Goal: Information Seeking & Learning: Learn about a topic

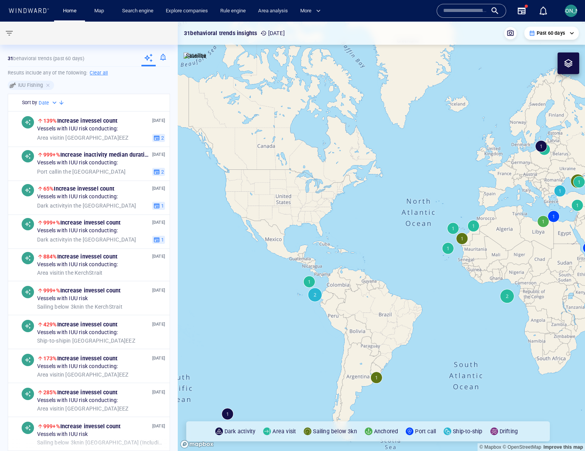
drag, startPoint x: 301, startPoint y: 284, endPoint x: 414, endPoint y: 137, distance: 185.6
click at [414, 137] on canvas "Map" at bounding box center [381, 237] width 407 height 430
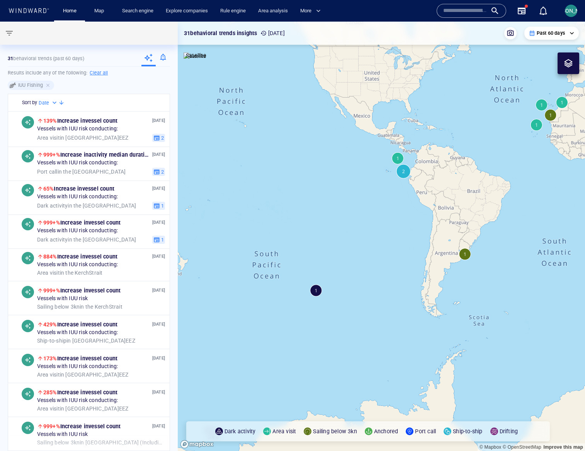
click at [418, 213] on canvas "Map" at bounding box center [381, 237] width 407 height 430
click at [407, 185] on canvas "Map" at bounding box center [381, 237] width 407 height 430
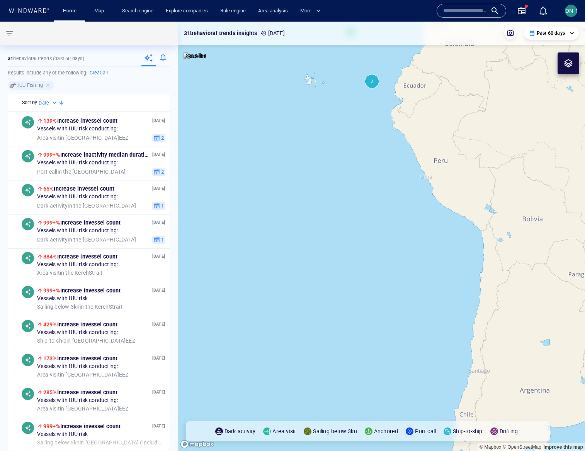
click at [422, 186] on canvas "Map" at bounding box center [381, 237] width 407 height 430
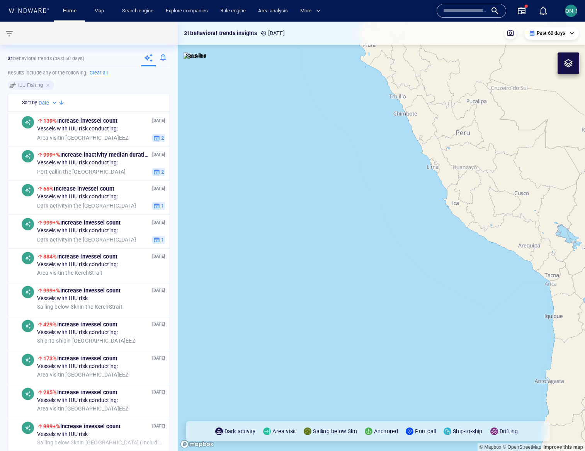
drag, startPoint x: 438, startPoint y: 194, endPoint x: 382, endPoint y: 216, distance: 60.5
click at [382, 216] on canvas "Map" at bounding box center [381, 237] width 407 height 430
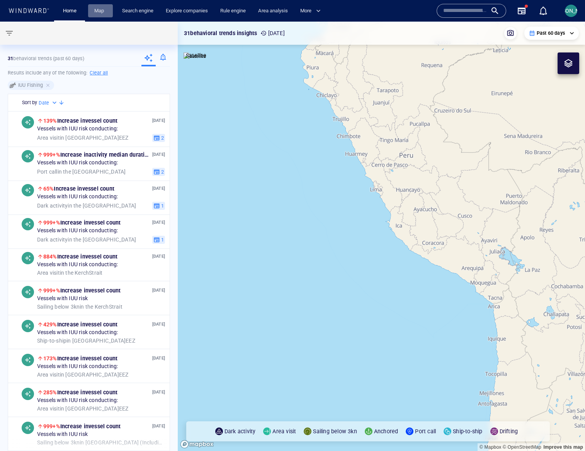
click at [100, 13] on link "Map" at bounding box center [100, 11] width 19 height 14
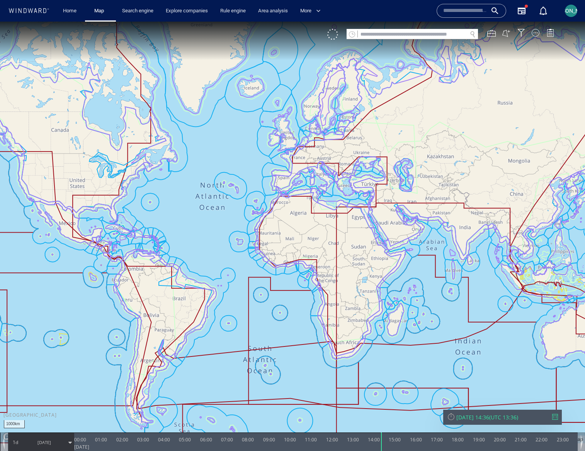
click at [117, 305] on canvas "Map" at bounding box center [292, 233] width 585 height 422
click at [119, 308] on canvas "Map" at bounding box center [292, 233] width 585 height 422
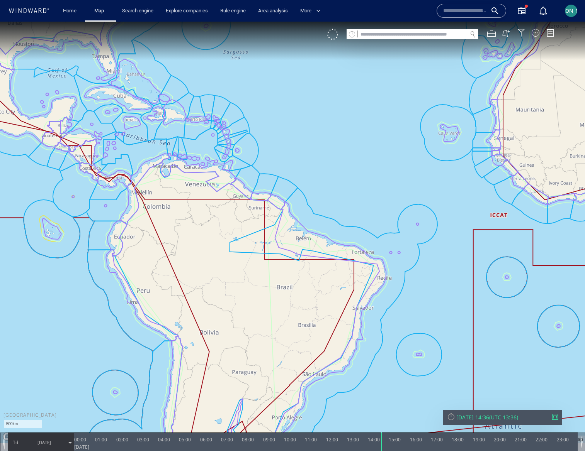
click at [124, 313] on canvas "Map" at bounding box center [292, 233] width 585 height 422
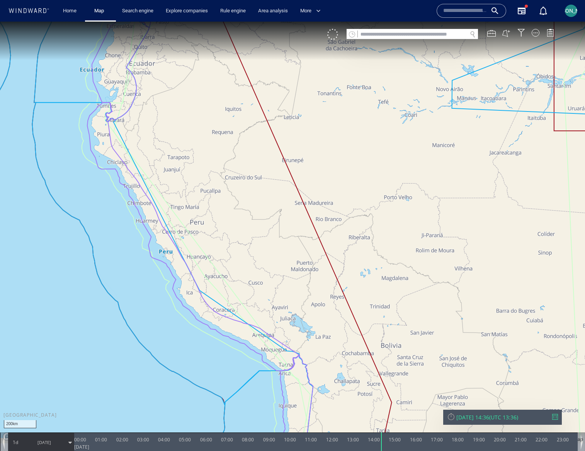
drag, startPoint x: 135, startPoint y: 328, endPoint x: 156, endPoint y: 257, distance: 74.2
click at [153, 262] on canvas "Map" at bounding box center [292, 233] width 585 height 422
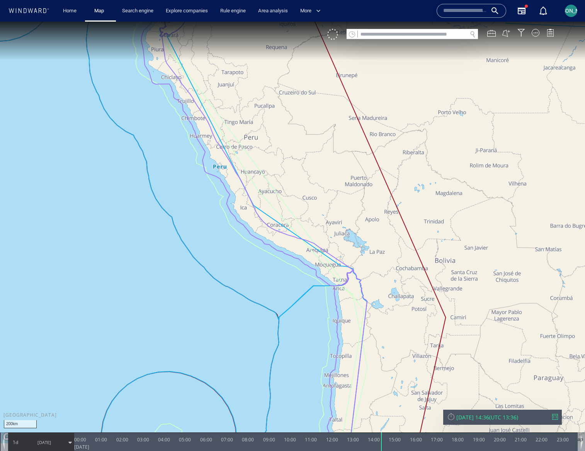
drag, startPoint x: 148, startPoint y: 223, endPoint x: 197, endPoint y: 170, distance: 72.4
click at [197, 170] on canvas "Map" at bounding box center [292, 233] width 585 height 422
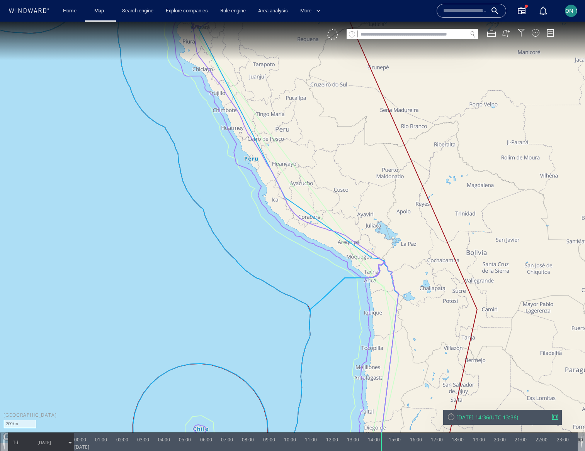
drag, startPoint x: 203, startPoint y: 265, endPoint x: 322, endPoint y: 301, distance: 124.6
click at [322, 301] on canvas "Map" at bounding box center [292, 233] width 585 height 422
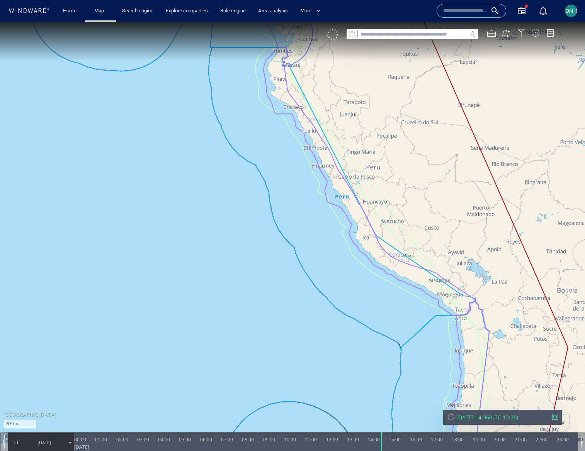
click at [326, 299] on canvas "Map" at bounding box center [292, 233] width 585 height 422
drag, startPoint x: 366, startPoint y: 293, endPoint x: 358, endPoint y: 275, distance: 20.2
click at [358, 275] on canvas "Map" at bounding box center [292, 233] width 585 height 422
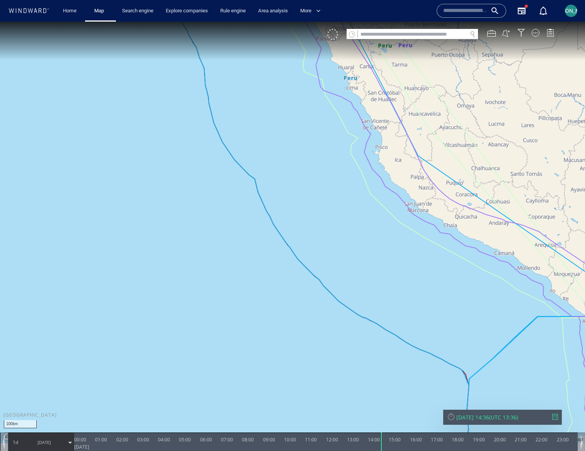
click at [489, 420] on div "[DATE] 14:36" at bounding box center [472, 417] width 33 height 7
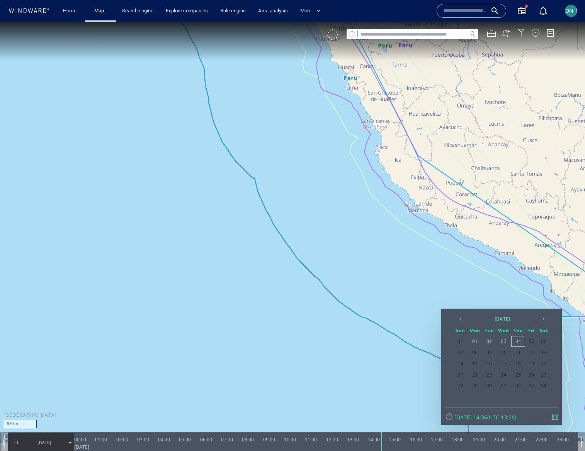
drag, startPoint x: 555, startPoint y: 415, endPoint x: 555, endPoint y: 438, distance: 22.4
click at [555, 415] on div at bounding box center [555, 417] width 6 height 6
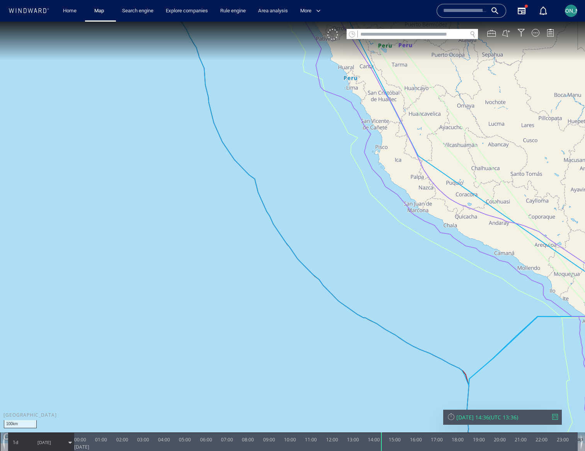
click at [548, 416] on div "[DATE] 14:36 ( UTC 13:36 )" at bounding box center [502, 417] width 111 height 7
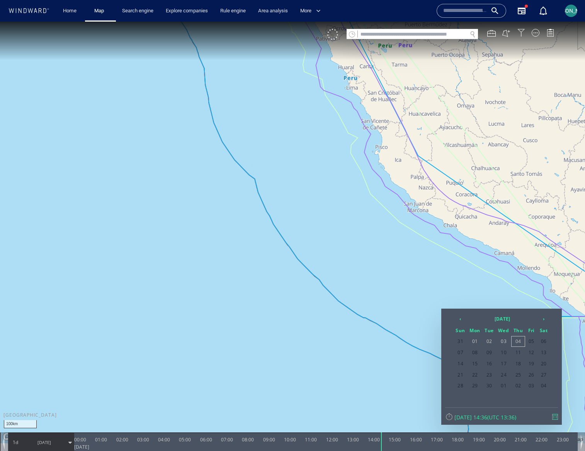
click at [524, 33] on div at bounding box center [521, 33] width 8 height 8
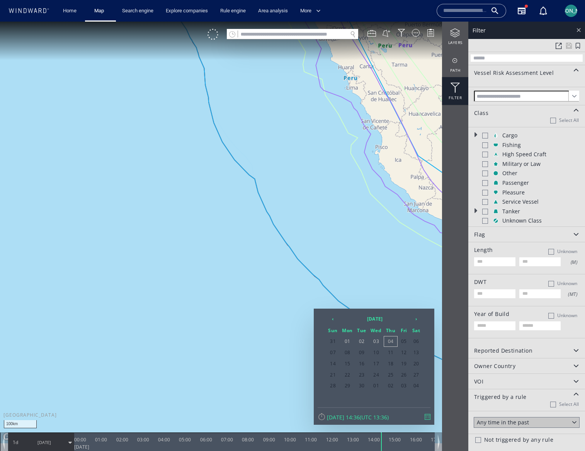
click at [580, 31] on div at bounding box center [578, 29] width 9 height 9
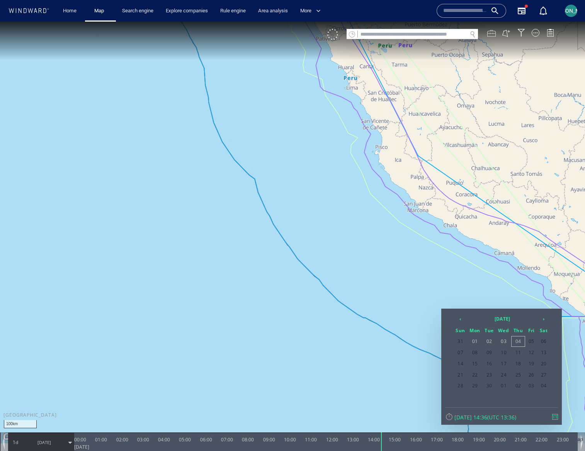
click at [488, 36] on div at bounding box center [491, 33] width 8 height 8
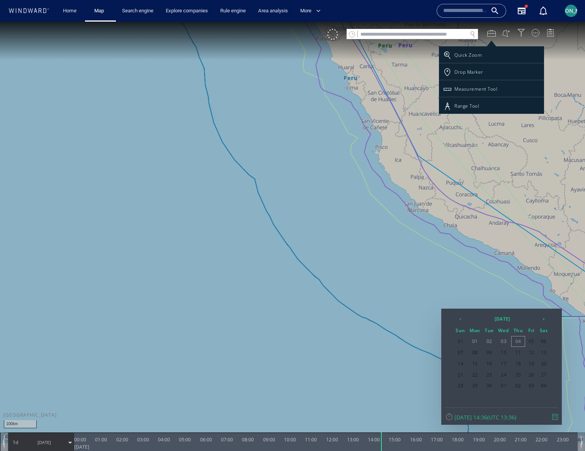
click at [489, 34] on div at bounding box center [292, 237] width 585 height 430
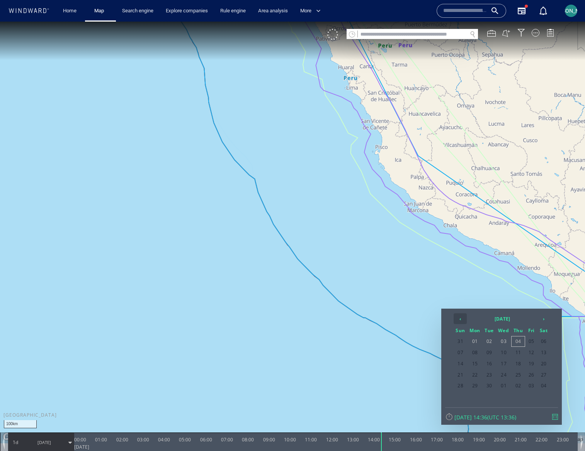
click at [461, 319] on th "‹" at bounding box center [459, 319] width 13 height 11
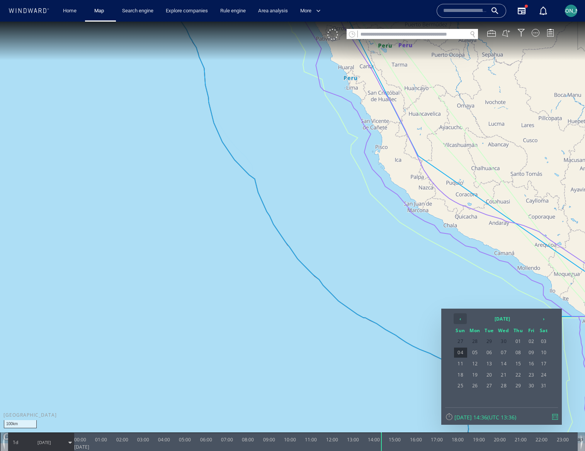
click at [461, 319] on th "‹" at bounding box center [459, 319] width 13 height 11
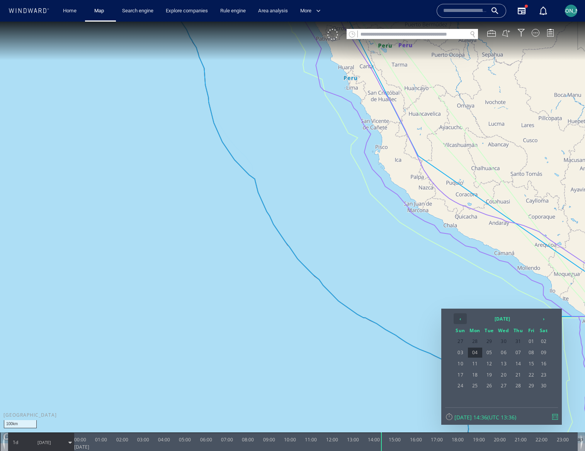
click at [461, 319] on th "‹" at bounding box center [459, 319] width 13 height 11
click at [516, 341] on span "03" at bounding box center [517, 342] width 13 height 10
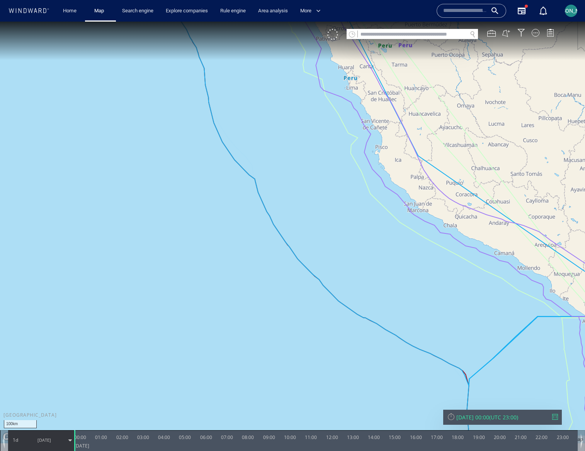
click at [549, 416] on div "[DATE] 00:00 ( UTC 23:00 )" at bounding box center [502, 417] width 111 height 7
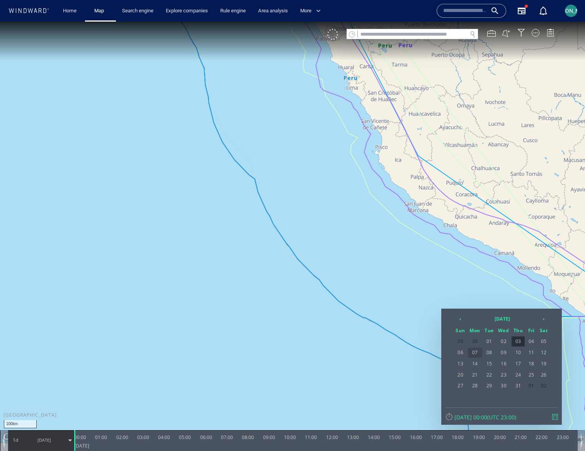
click at [477, 354] on span "07" at bounding box center [475, 353] width 14 height 10
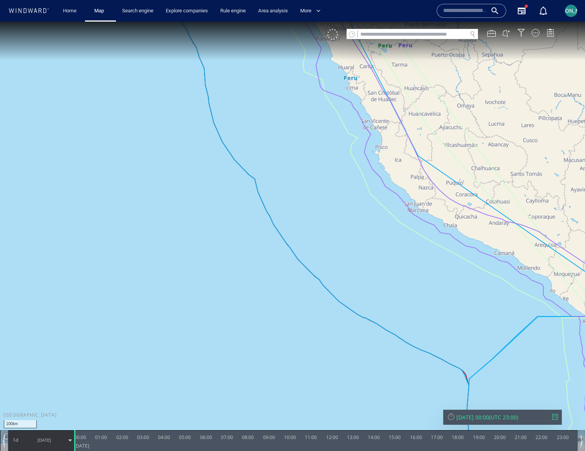
click at [489, 418] on div "[DATE] 00:00" at bounding box center [472, 417] width 33 height 7
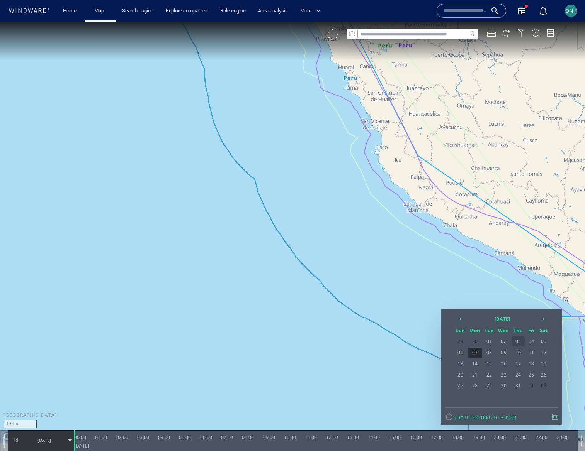
click at [519, 342] on span "03" at bounding box center [517, 342] width 13 height 10
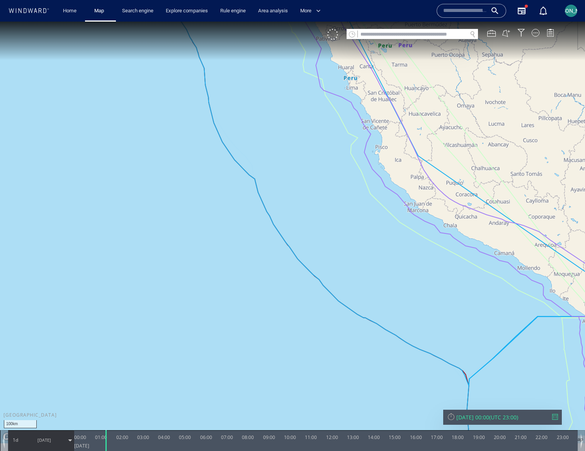
drag, startPoint x: 78, startPoint y: 439, endPoint x: 102, endPoint y: 443, distance: 24.6
click at [108, 443] on div at bounding box center [107, 441] width 8 height 21
click at [56, 439] on span "[DATE]" at bounding box center [44, 440] width 39 height 19
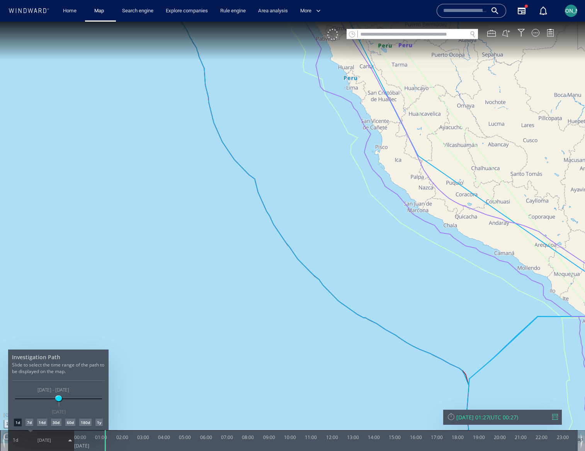
click at [33, 423] on div "7d" at bounding box center [29, 423] width 8 height 8
click at [509, 446] on div at bounding box center [292, 237] width 585 height 430
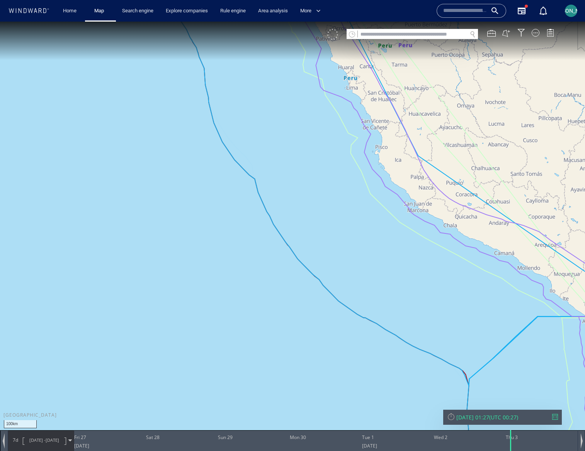
click at [331, 35] on div at bounding box center [332, 34] width 11 height 11
click at [519, 33] on div at bounding box center [521, 33] width 8 height 8
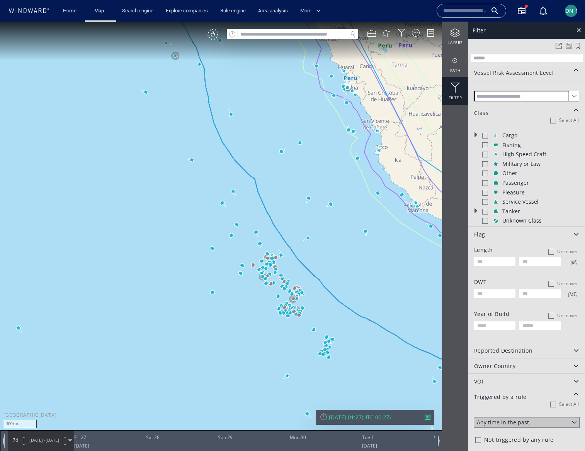
click at [486, 146] on div at bounding box center [485, 145] width 6 height 6
click at [25, 441] on span "[DATE] - [DATE]" at bounding box center [44, 440] width 39 height 19
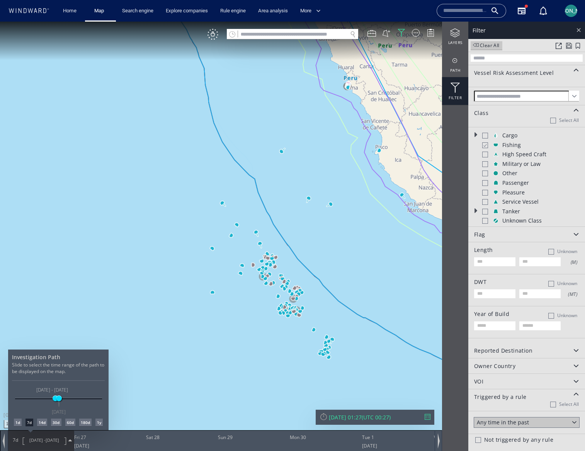
click at [578, 29] on div at bounding box center [578, 29] width 9 height 9
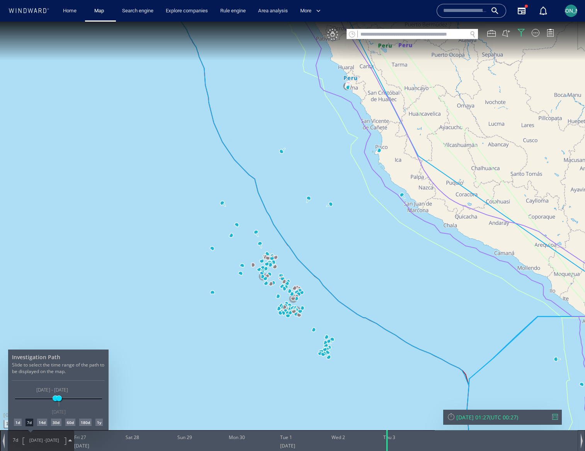
click at [127, 446] on div at bounding box center [292, 237] width 585 height 430
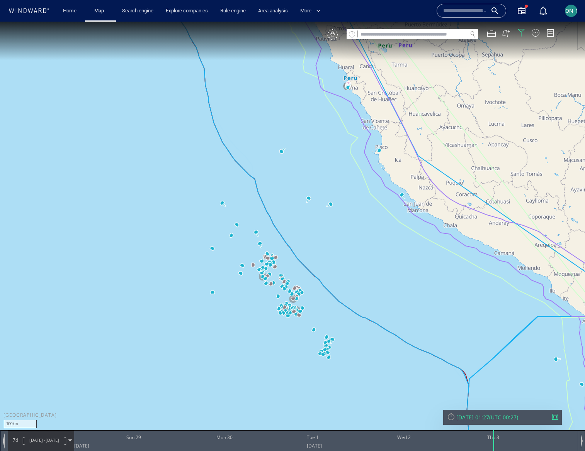
drag, startPoint x: 139, startPoint y: 443, endPoint x: 37, endPoint y: 454, distance: 103.0
drag, startPoint x: 478, startPoint y: 443, endPoint x: 324, endPoint y: 449, distance: 154.2
drag, startPoint x: 456, startPoint y: 441, endPoint x: 514, endPoint y: 442, distance: 58.7
click at [510, 442] on div at bounding box center [506, 441] width 8 height 21
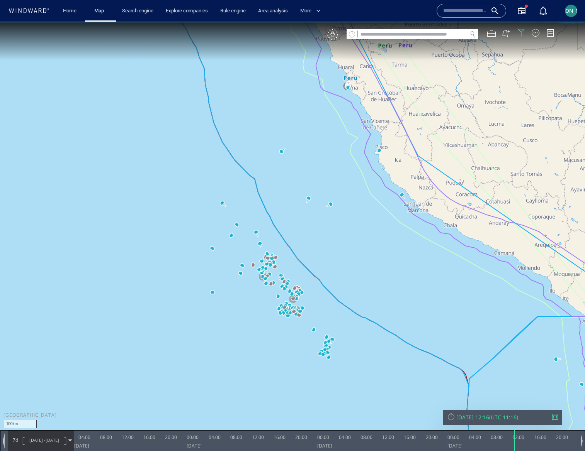
drag, startPoint x: 486, startPoint y: 443, endPoint x: 468, endPoint y: 443, distance: 18.1
click at [468, 22] on div "100km © Mapbox © OpenStreetMap Improve this map 0 0 00:00 [DATE] 04:00 08:00 12…" at bounding box center [292, 22] width 585 height 0
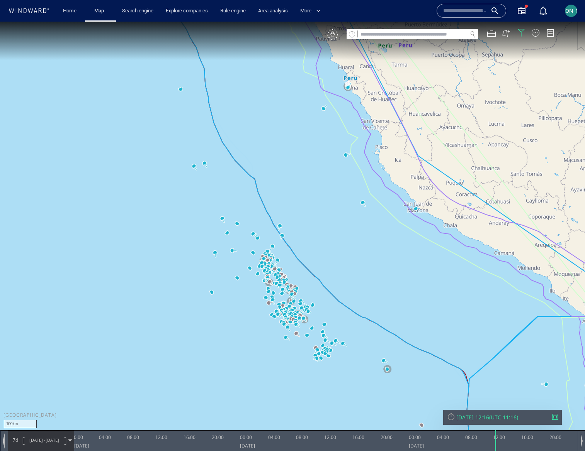
drag, startPoint x: 482, startPoint y: 438, endPoint x: 405, endPoint y: 440, distance: 76.1
drag, startPoint x: 441, startPoint y: 440, endPoint x: 434, endPoint y: 439, distance: 7.4
drag, startPoint x: 462, startPoint y: 437, endPoint x: 495, endPoint y: 444, distance: 34.0
click at [582, 441] on div at bounding box center [581, 441] width 2 height 15
drag, startPoint x: 449, startPoint y: 443, endPoint x: 479, endPoint y: 444, distance: 30.1
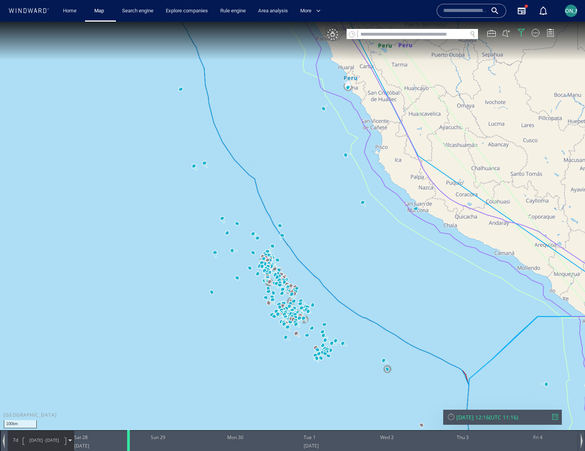
drag, startPoint x: 496, startPoint y: 441, endPoint x: 126, endPoint y: 437, distance: 370.3
click at [126, 437] on div at bounding box center [130, 441] width 8 height 21
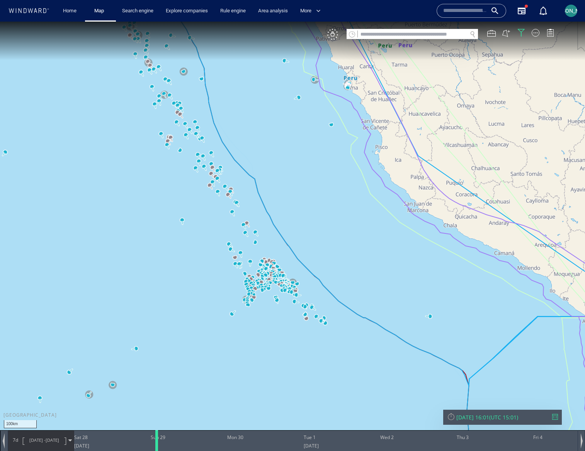
drag, startPoint x: 126, startPoint y: 438, endPoint x: 157, endPoint y: 442, distance: 31.1
click at [157, 442] on div at bounding box center [158, 441] width 8 height 21
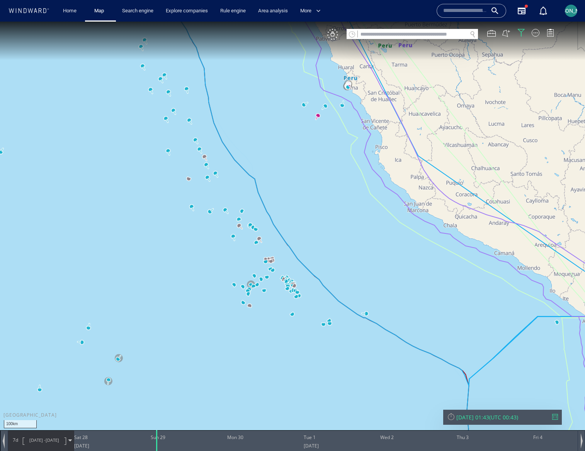
click at [47, 439] on span "[DATE]" at bounding box center [53, 440] width 14 height 6
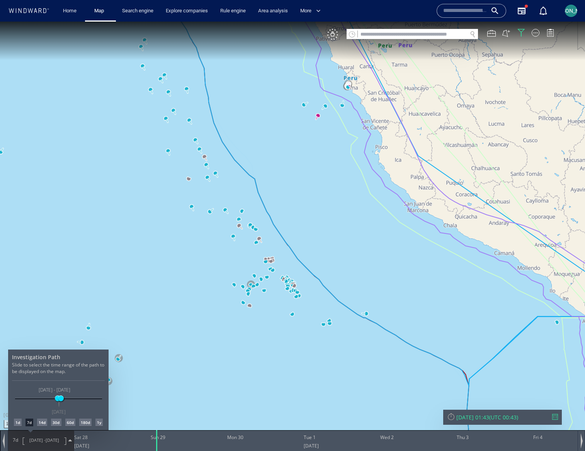
click at [510, 412] on div at bounding box center [292, 237] width 585 height 430
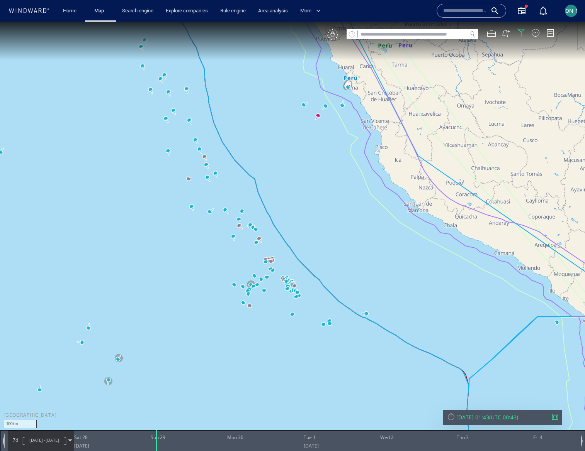
click at [516, 419] on span "UTC 00:43" at bounding box center [503, 417] width 26 height 7
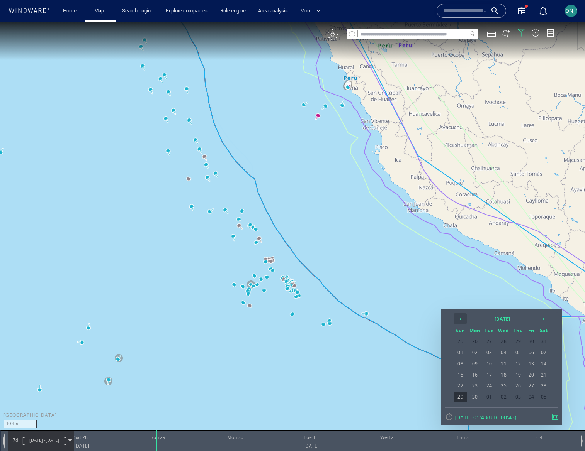
click at [457, 320] on th "‹" at bounding box center [459, 319] width 13 height 11
click at [546, 319] on th "›" at bounding box center [543, 319] width 12 height 11
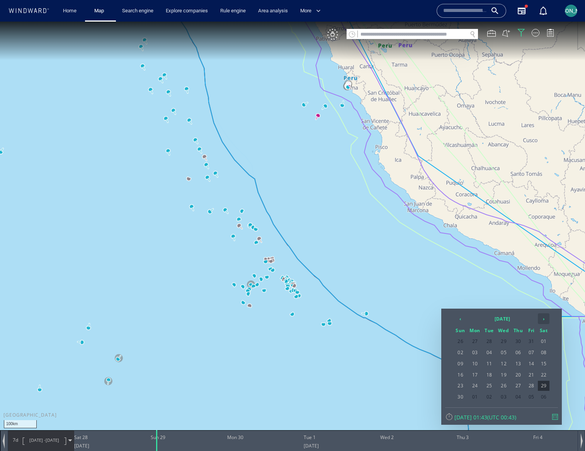
click at [546, 319] on th "›" at bounding box center [543, 319] width 12 height 11
click at [478, 354] on span "07" at bounding box center [475, 353] width 14 height 10
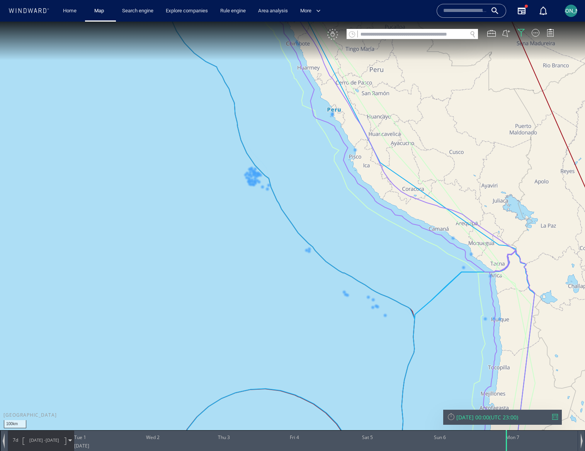
click at [334, 36] on div "VM" at bounding box center [332, 34] width 11 height 11
click at [334, 37] on div at bounding box center [332, 34] width 11 height 11
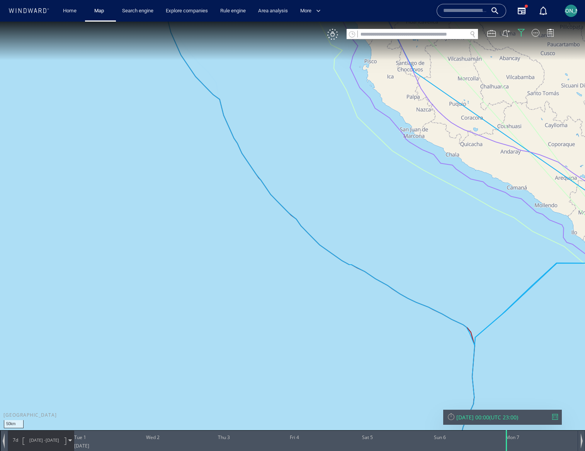
drag, startPoint x: 329, startPoint y: 193, endPoint x: 343, endPoint y: 299, distance: 106.8
click at [343, 299] on canvas "Map" at bounding box center [292, 233] width 585 height 422
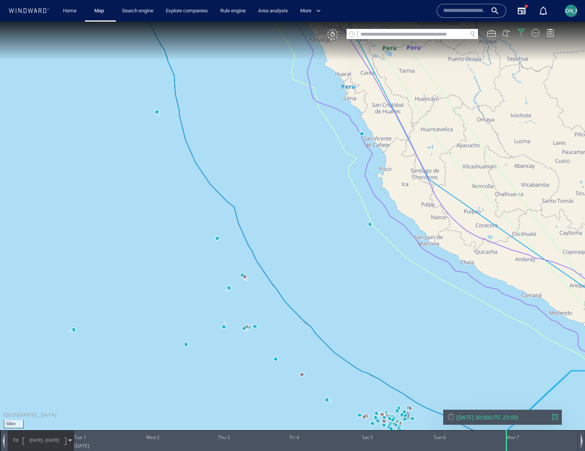
drag, startPoint x: 344, startPoint y: 295, endPoint x: 315, endPoint y: 243, distance: 60.0
click at [315, 243] on canvas "Map" at bounding box center [292, 233] width 585 height 422
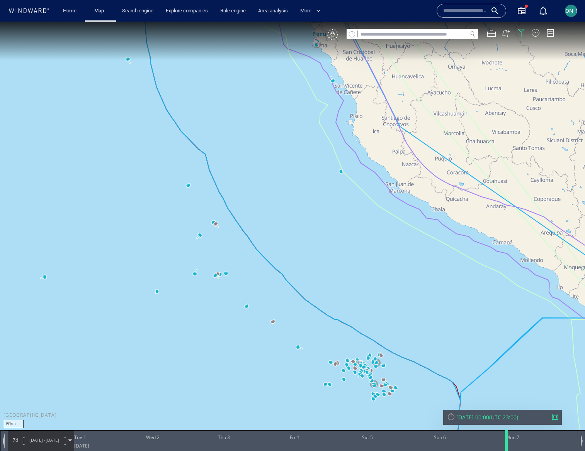
click at [504, 441] on div at bounding box center [508, 441] width 8 height 21
click at [505, 438] on div at bounding box center [508, 441] width 8 height 21
click at [504, 436] on div at bounding box center [506, 441] width 8 height 21
click at [504, 22] on div "50km © Mapbox © OpenStreetMap Improve this map 0 0 [DATE] Tue 1 Wed 2 Thu 3 Fri…" at bounding box center [292, 22] width 585 height 0
click at [507, 437] on div at bounding box center [509, 441] width 8 height 21
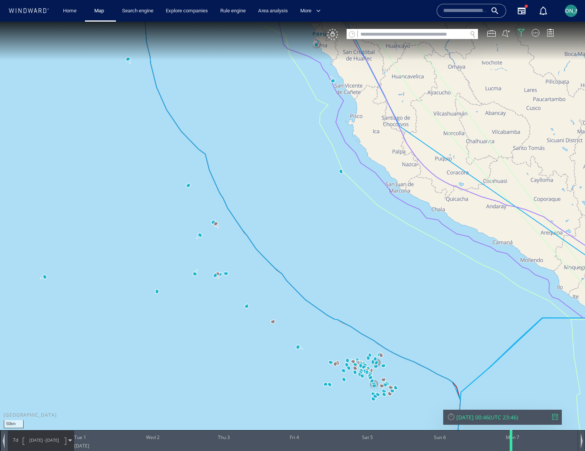
click at [510, 437] on div at bounding box center [512, 441] width 8 height 21
drag, startPoint x: 510, startPoint y: 434, endPoint x: 478, endPoint y: 436, distance: 32.5
click at [478, 436] on div at bounding box center [480, 441] width 8 height 21
drag, startPoint x: 478, startPoint y: 436, endPoint x: 473, endPoint y: 435, distance: 4.6
click at [473, 435] on div at bounding box center [475, 441] width 8 height 21
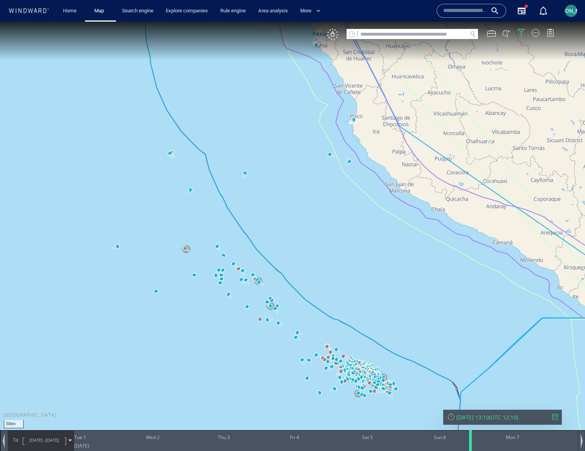
click at [470, 435] on div at bounding box center [472, 441] width 8 height 21
click at [472, 436] on div at bounding box center [474, 441] width 8 height 21
drag, startPoint x: 472, startPoint y: 436, endPoint x: 478, endPoint y: 436, distance: 5.4
click at [478, 436] on div at bounding box center [479, 441] width 8 height 21
click at [479, 436] on div at bounding box center [481, 441] width 8 height 21
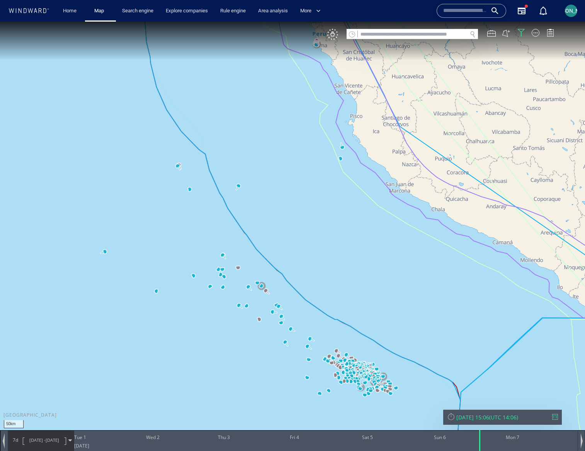
drag, startPoint x: 370, startPoint y: 324, endPoint x: 307, endPoint y: 253, distance: 95.2
click at [307, 253] on canvas "Map" at bounding box center [292, 233] width 585 height 422
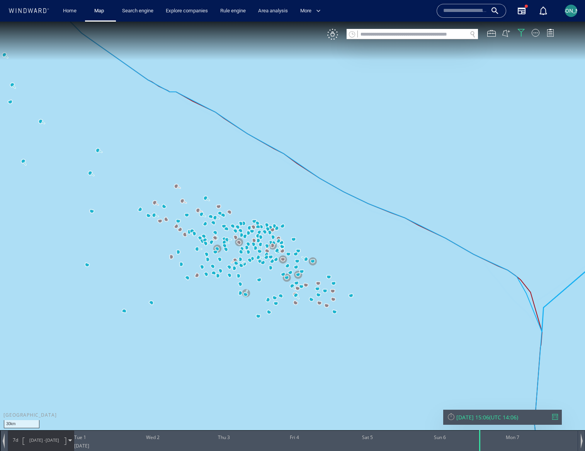
drag, startPoint x: 420, startPoint y: 360, endPoint x: 371, endPoint y: 305, distance: 73.6
click at [380, 312] on canvas "Map" at bounding box center [292, 233] width 585 height 422
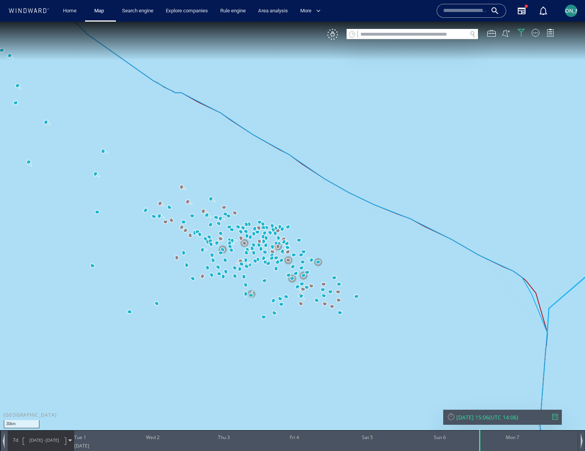
click at [523, 28] on canvas "Map" at bounding box center [292, 233] width 585 height 422
click at [523, 33] on div at bounding box center [521, 33] width 8 height 8
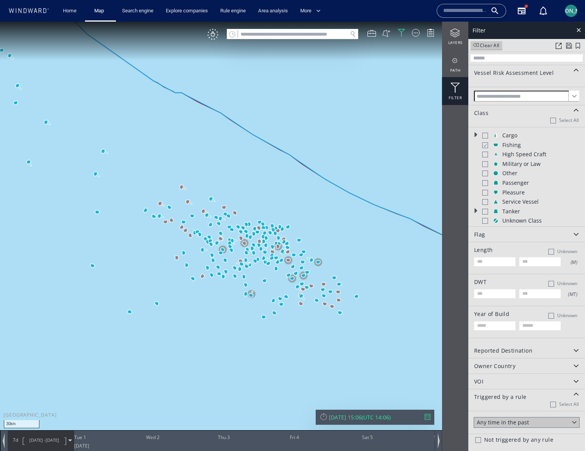
click at [566, 233] on div "Flag" at bounding box center [526, 234] width 117 height 15
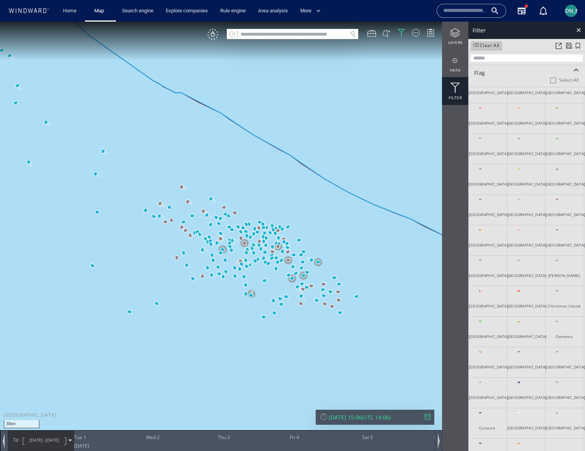
scroll to position [473, 0]
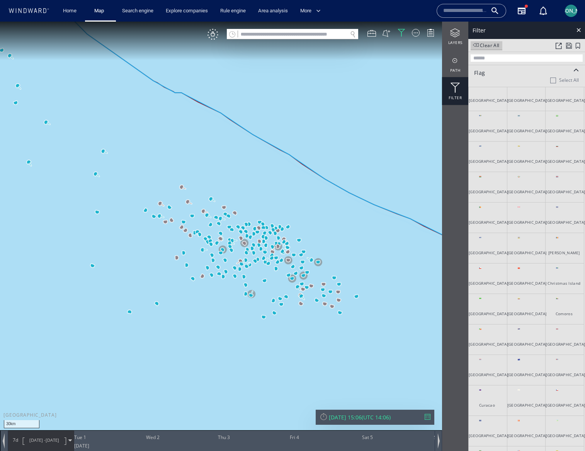
click at [519, 269] on div at bounding box center [518, 269] width 2 height 2
click at [481, 269] on div at bounding box center [480, 269] width 2 height 2
click at [571, 71] on div at bounding box center [576, 70] width 10 height 5
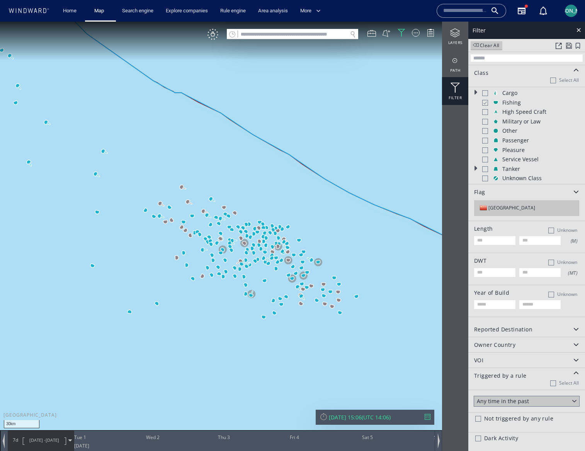
scroll to position [42, 0]
click at [515, 344] on div "Owner Country" at bounding box center [526, 344] width 117 height 15
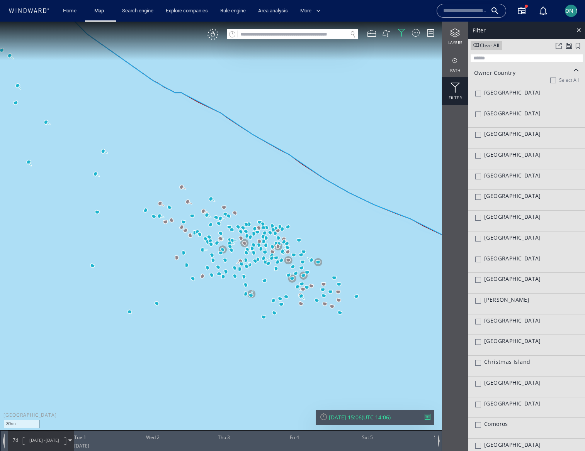
scroll to position [1081, 0]
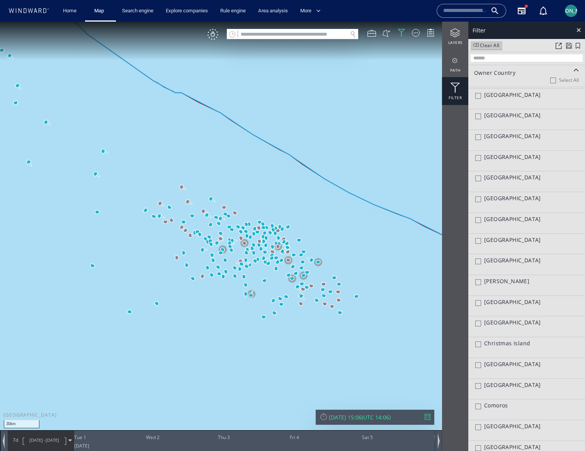
click at [478, 325] on div at bounding box center [478, 324] width 6 height 6
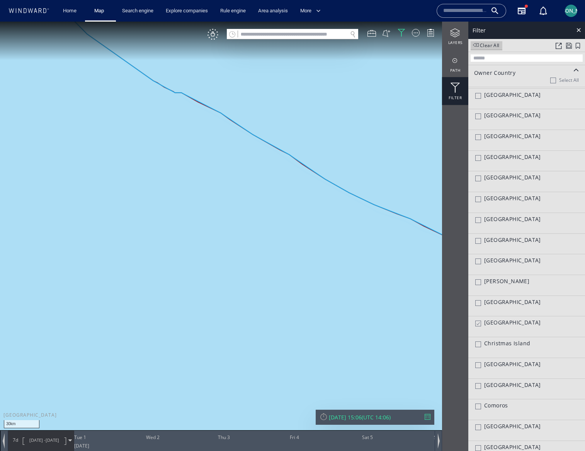
click at [478, 324] on div at bounding box center [478, 323] width 6 height 7
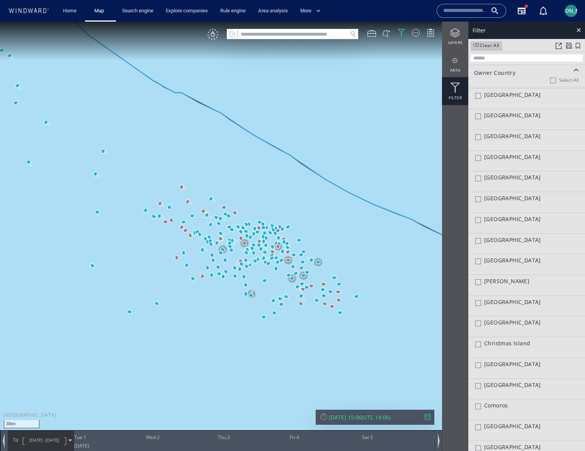
click at [478, 303] on div at bounding box center [478, 303] width 6 height 6
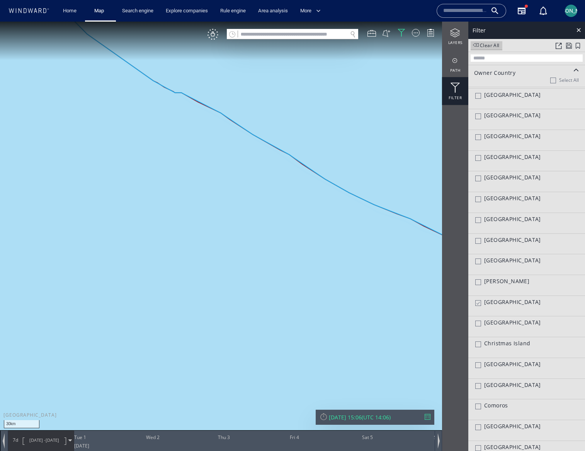
click at [478, 305] on div at bounding box center [478, 303] width 6 height 7
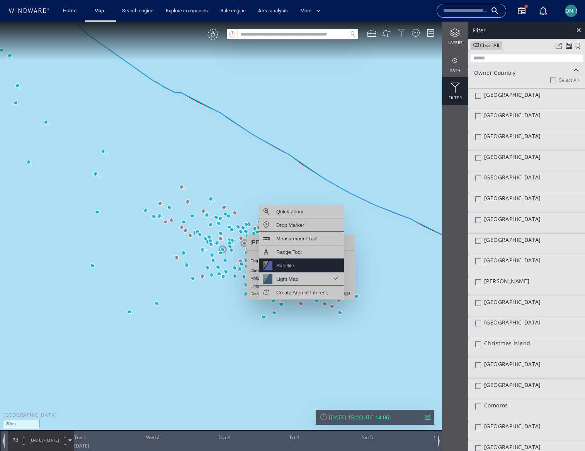
click at [294, 269] on div "Satellite" at bounding box center [301, 266] width 85 height 14
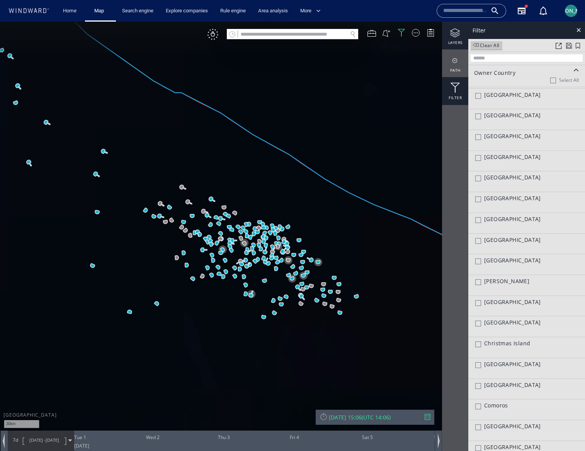
click at [453, 29] on div at bounding box center [455, 33] width 26 height 10
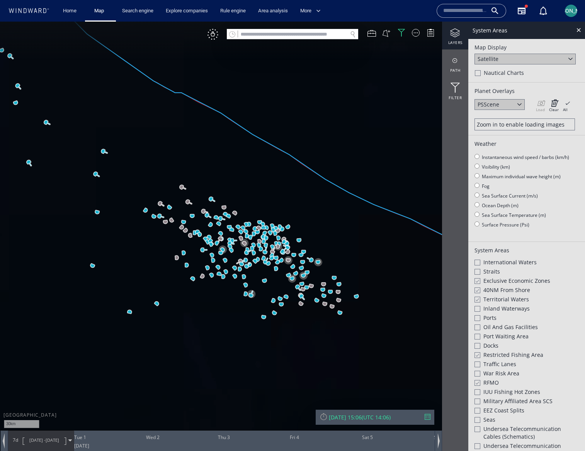
click at [499, 105] on div "PSScene" at bounding box center [499, 104] width 50 height 11
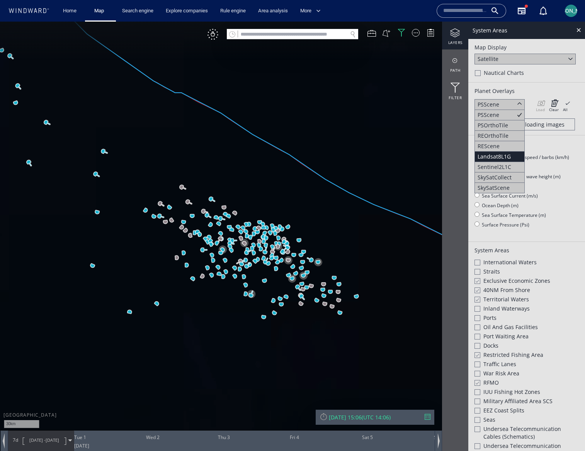
click at [493, 155] on div "Landsat8L1G" at bounding box center [493, 156] width 33 height 7
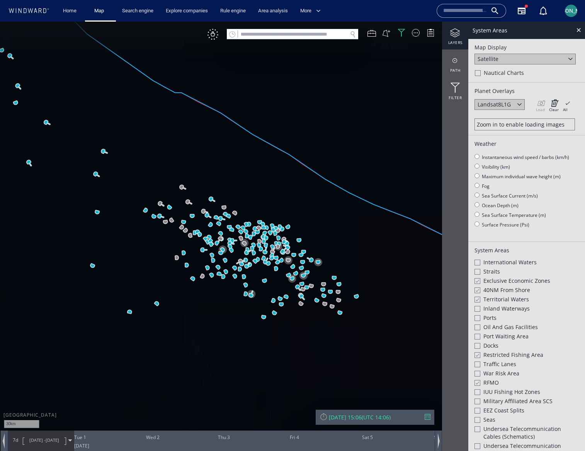
click at [502, 100] on div "Landsat8L1G" at bounding box center [499, 104] width 50 height 11
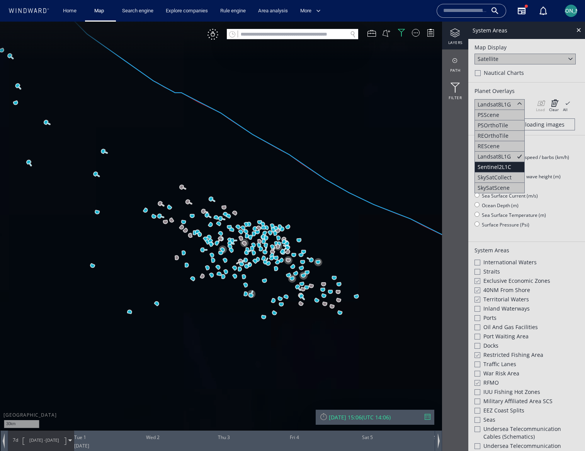
click at [500, 164] on div "Sentinel2L1C" at bounding box center [494, 166] width 34 height 7
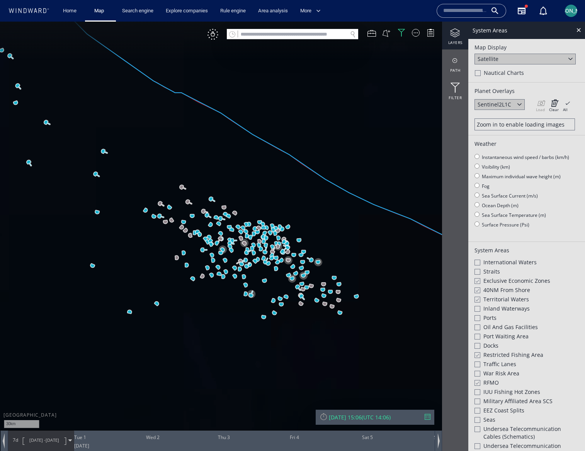
click at [509, 102] on div "Sentinel2L1C" at bounding box center [494, 104] width 34 height 7
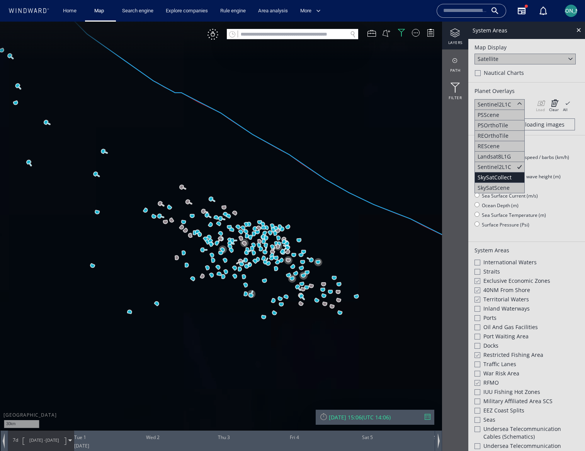
click at [505, 180] on div "SkySatCollect" at bounding box center [494, 177] width 34 height 7
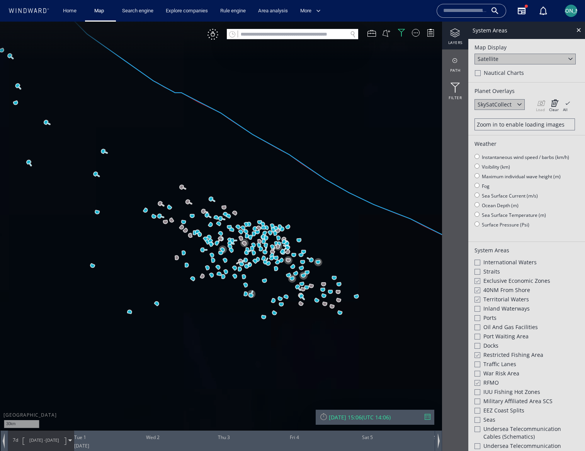
click at [515, 105] on div at bounding box center [519, 104] width 9 height 9
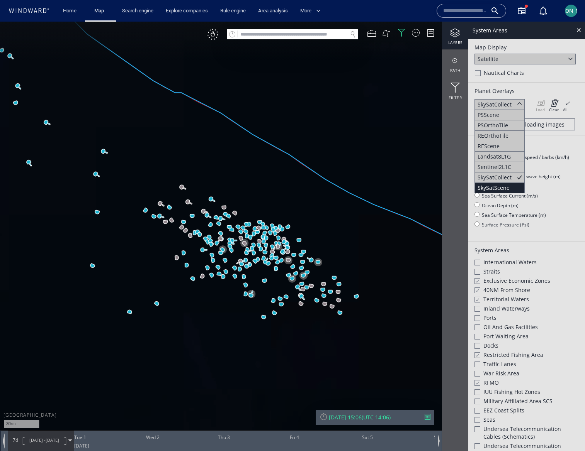
click at [502, 192] on div "SkySatScene" at bounding box center [499, 188] width 50 height 10
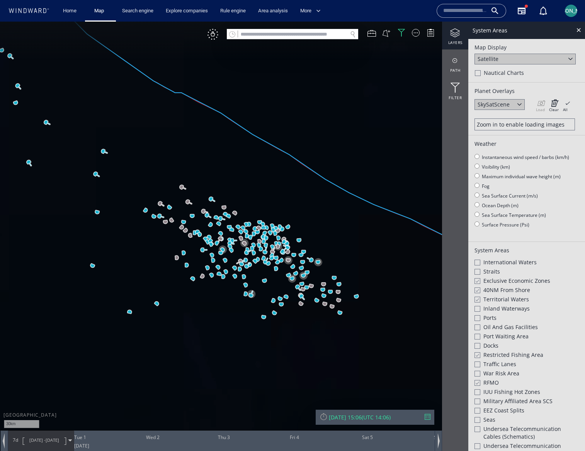
click at [508, 105] on div "SkySatScene" at bounding box center [493, 104] width 32 height 7
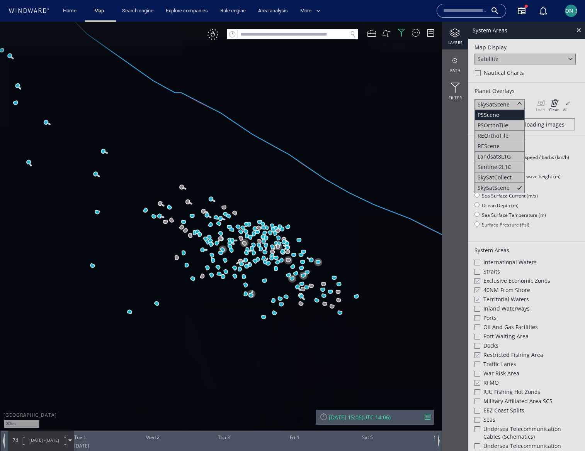
click at [497, 116] on div "PSScene" at bounding box center [488, 114] width 22 height 7
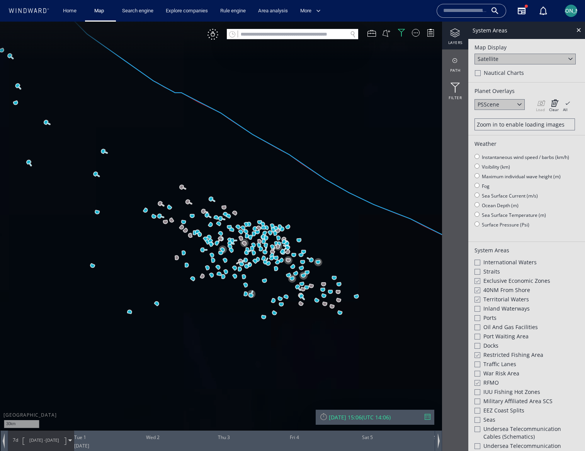
click at [503, 103] on div "PSScene" at bounding box center [499, 104] width 50 height 11
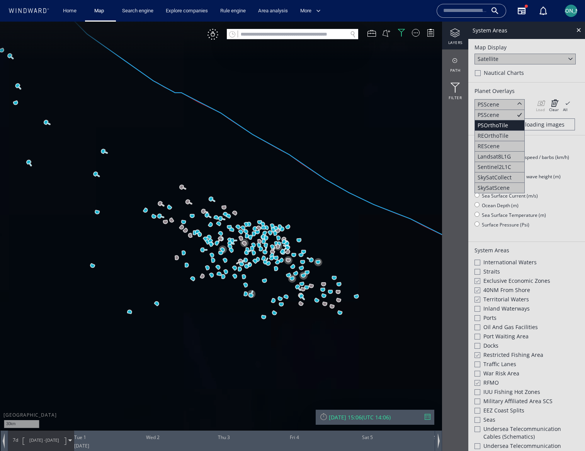
click at [500, 125] on div "PSOrthoTile" at bounding box center [492, 125] width 31 height 7
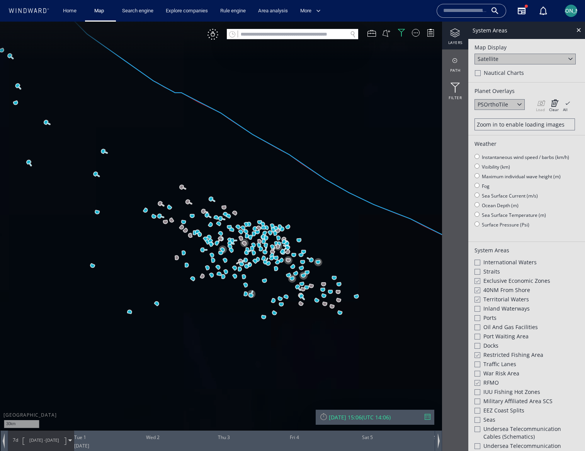
click at [500, 102] on div "PSOrthoTile" at bounding box center [492, 104] width 31 height 7
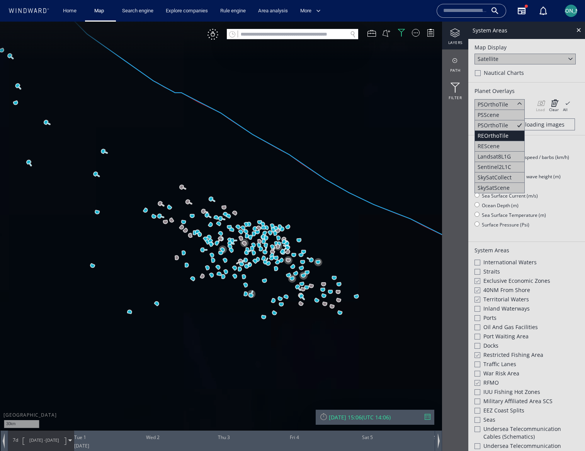
click at [497, 137] on div "REOrthoTile" at bounding box center [492, 135] width 31 height 7
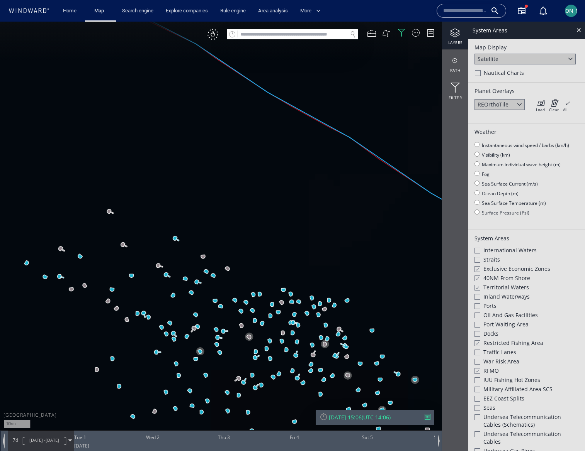
click at [503, 106] on div "REOrthoTile" at bounding box center [492, 104] width 31 height 7
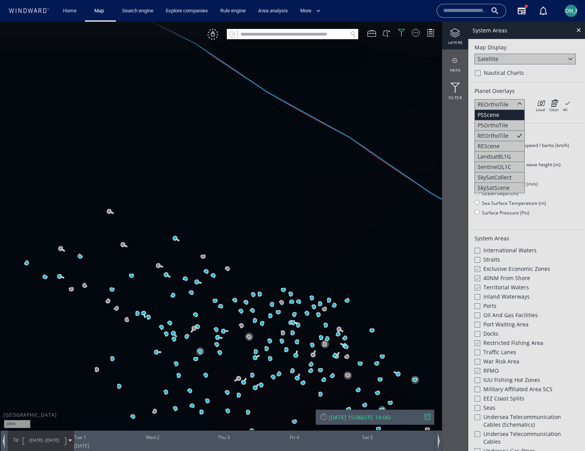
click at [507, 119] on div "PSScene" at bounding box center [499, 115] width 50 height 10
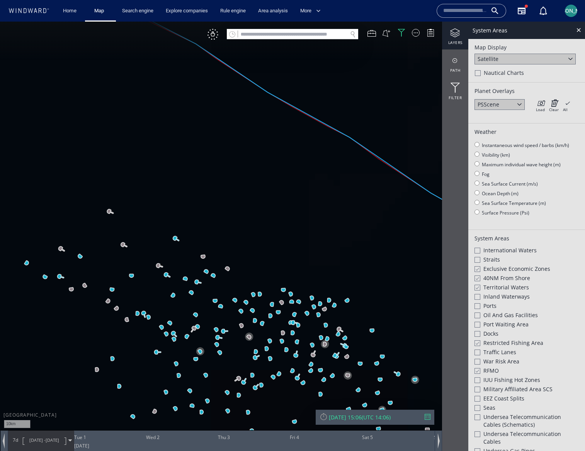
click at [512, 106] on div "PSScene" at bounding box center [499, 104] width 50 height 11
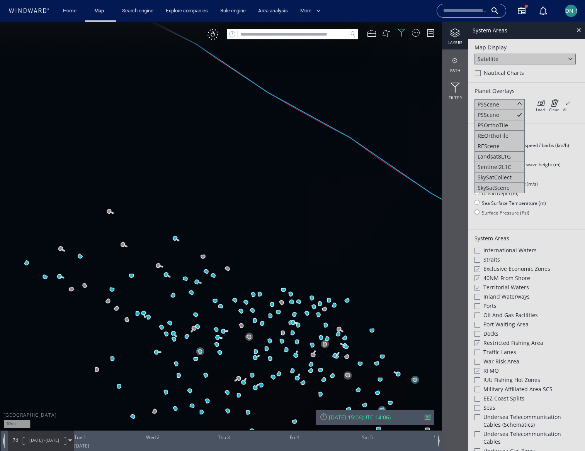
click at [544, 105] on div "Load Clear All × Loading all overlays might take a while!" at bounding box center [553, 105] width 39 height 12
click at [543, 104] on icon at bounding box center [540, 103] width 9 height 8
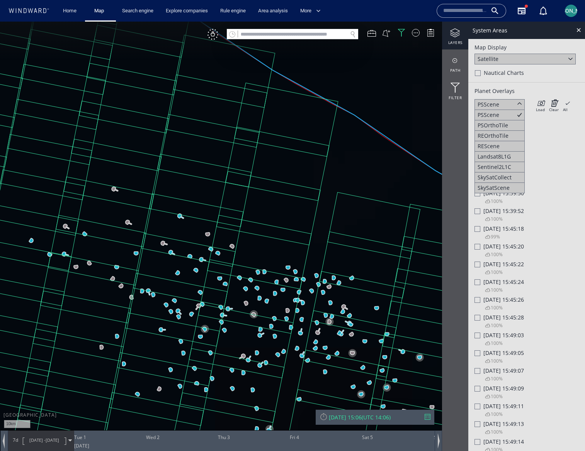
drag, startPoint x: 374, startPoint y: 200, endPoint x: 392, endPoint y: 136, distance: 66.4
click at [392, 136] on canvas "Map" at bounding box center [292, 233] width 585 height 422
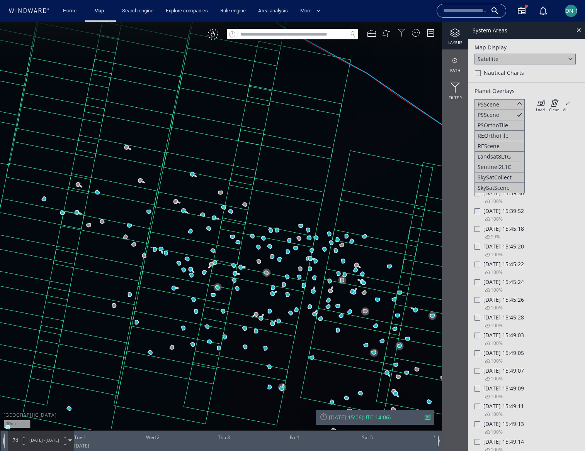
drag, startPoint x: 319, startPoint y: 183, endPoint x: 303, endPoint y: 159, distance: 28.8
click at [303, 159] on canvas "Map" at bounding box center [292, 233] width 585 height 422
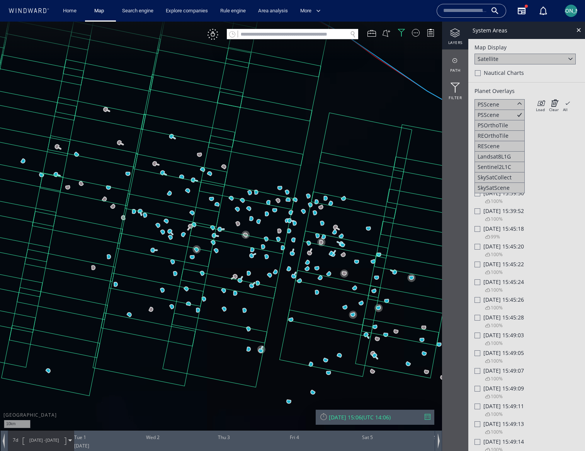
drag, startPoint x: 341, startPoint y: 183, endPoint x: 319, endPoint y: 171, distance: 25.2
click at [319, 171] on canvas "Map" at bounding box center [292, 233] width 585 height 422
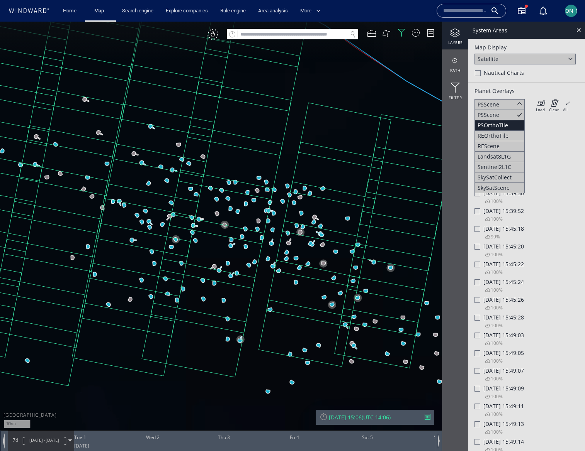
click at [496, 126] on div "PSOrthoTile" at bounding box center [492, 125] width 31 height 7
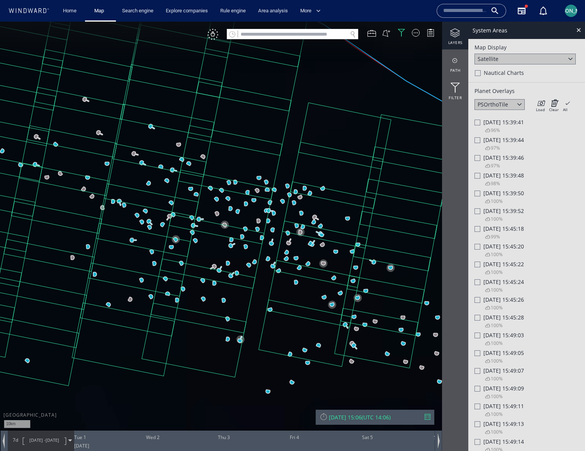
click at [363, 115] on canvas "Map" at bounding box center [292, 233] width 585 height 422
click at [502, 101] on div "PSOrthoTile" at bounding box center [492, 104] width 31 height 7
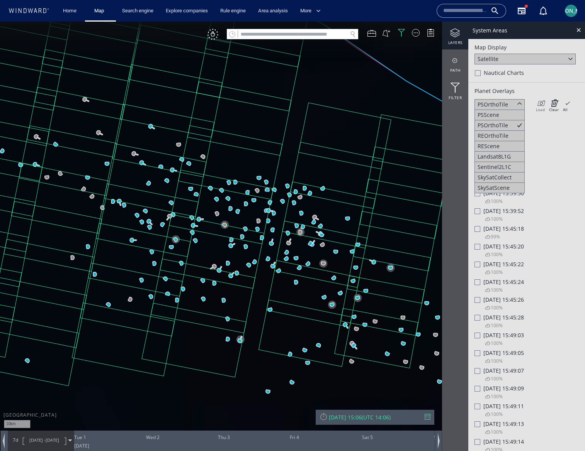
click at [543, 100] on icon at bounding box center [540, 103] width 9 height 8
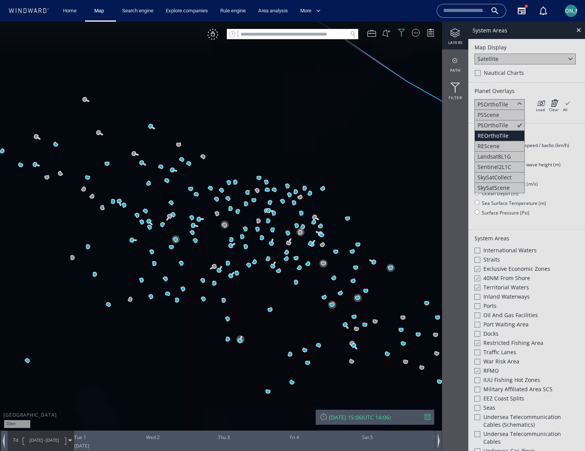
click at [502, 133] on div "REOrthoTile" at bounding box center [492, 135] width 31 height 7
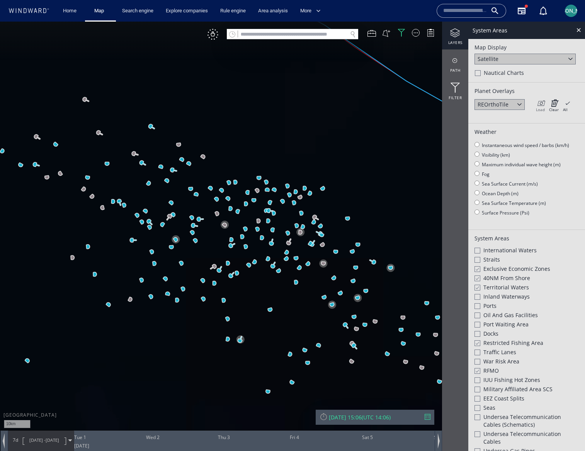
click at [543, 103] on icon at bounding box center [540, 103] width 9 height 8
click at [490, 107] on div "REOrthoTile" at bounding box center [492, 104] width 31 height 7
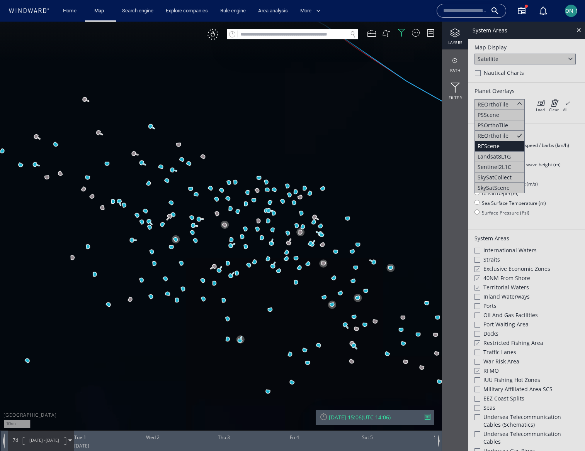
click at [504, 144] on div "REScene" at bounding box center [499, 146] width 50 height 10
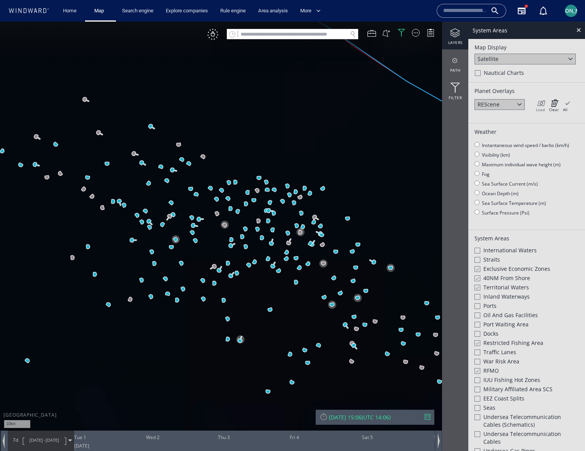
click at [543, 103] on icon at bounding box center [540, 103] width 9 height 8
click at [496, 107] on div "REScene" at bounding box center [488, 104] width 22 height 7
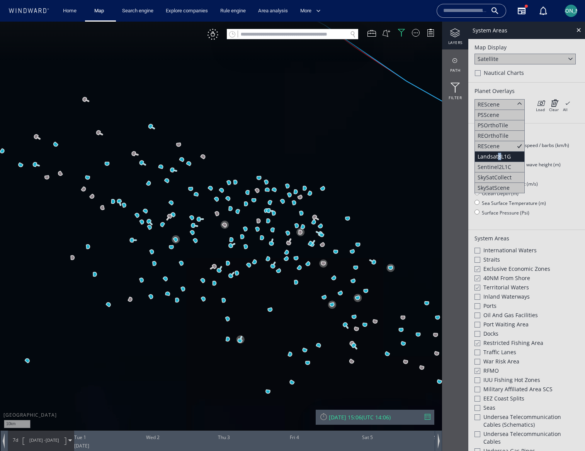
click at [499, 156] on div "Landsat8L1G" at bounding box center [493, 156] width 33 height 7
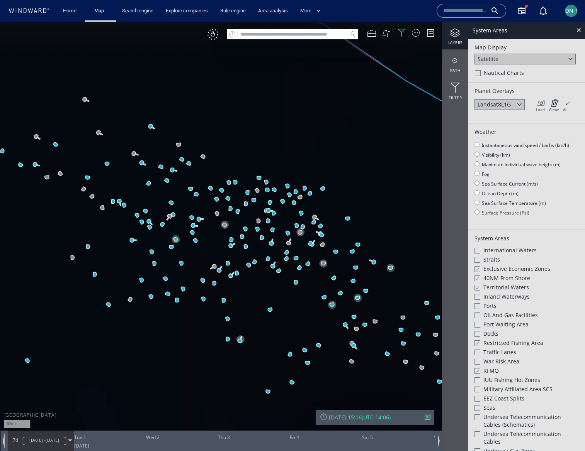
click at [538, 104] on icon at bounding box center [540, 103] width 9 height 8
click at [568, 104] on icon at bounding box center [567, 103] width 8 height 8
click at [566, 104] on icon at bounding box center [567, 103] width 8 height 8
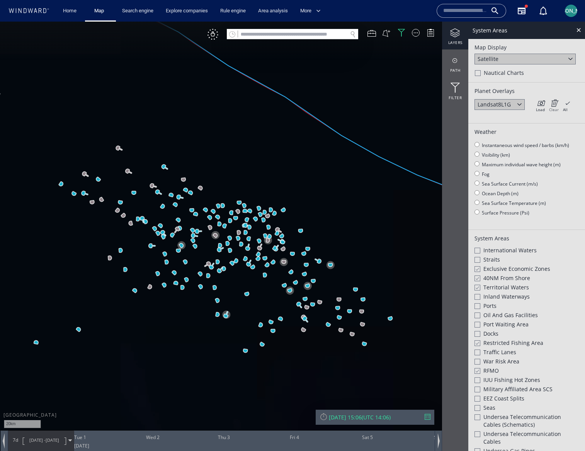
click at [552, 102] on icon at bounding box center [554, 103] width 10 height 8
click at [492, 59] on div "Satellite" at bounding box center [487, 58] width 21 height 7
click at [492, 82] on div "Light Map" at bounding box center [490, 79] width 26 height 7
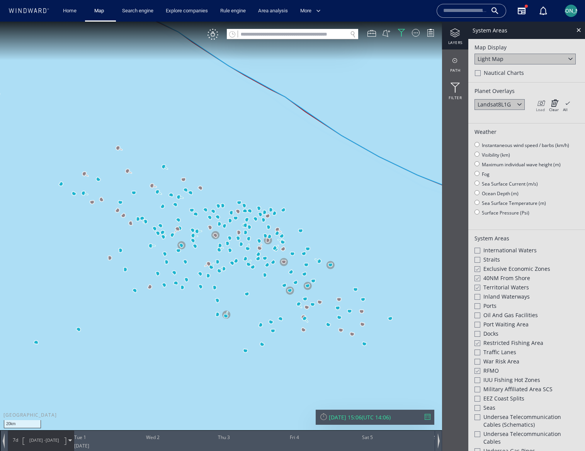
click at [540, 102] on icon at bounding box center [540, 103] width 9 height 8
click at [513, 106] on div "Landsat8L1G" at bounding box center [499, 104] width 50 height 11
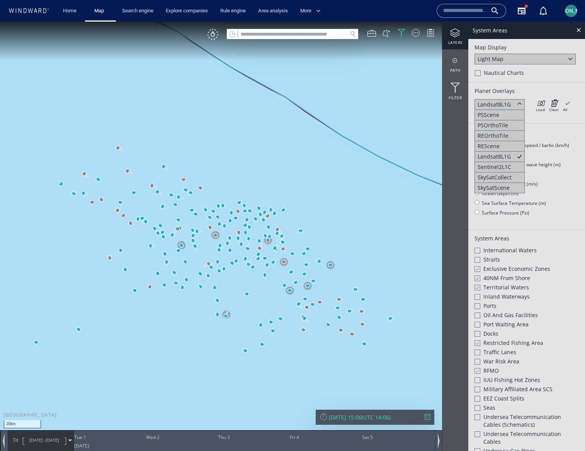
click at [500, 192] on div "SkySatScene" at bounding box center [499, 188] width 50 height 10
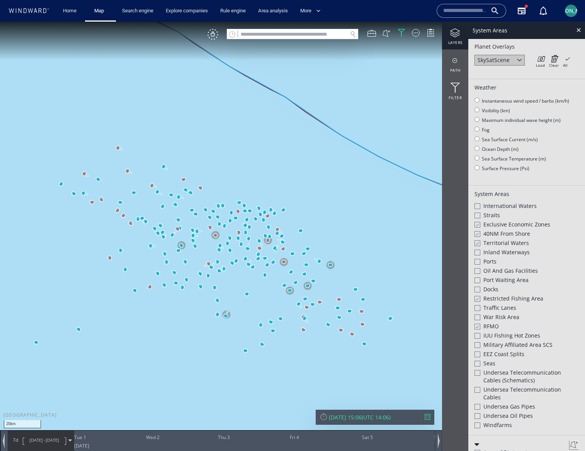
scroll to position [49, 0]
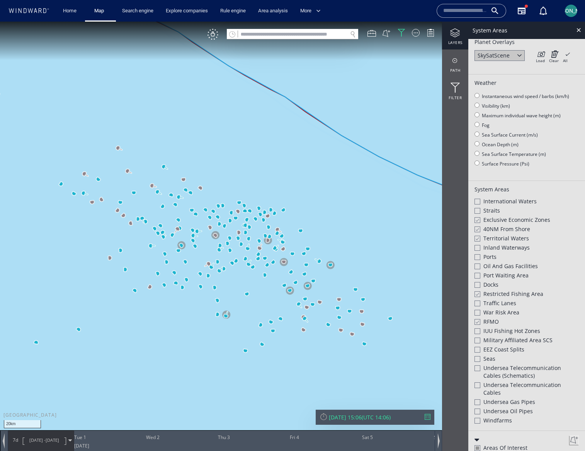
click at [477, 331] on div at bounding box center [477, 332] width 6 height 6
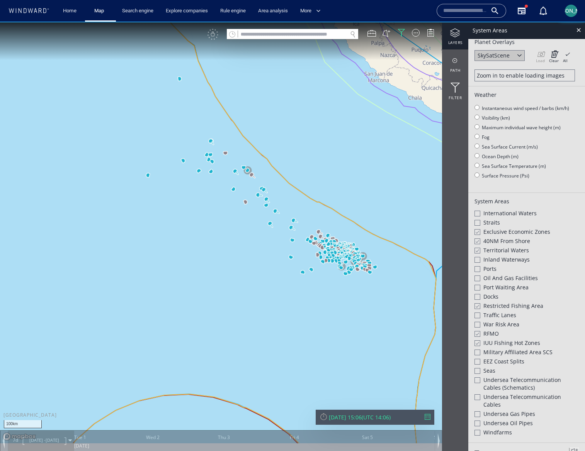
drag, startPoint x: 396, startPoint y: 257, endPoint x: 337, endPoint y: 264, distance: 58.8
click at [337, 264] on canvas "Map" at bounding box center [292, 233] width 585 height 422
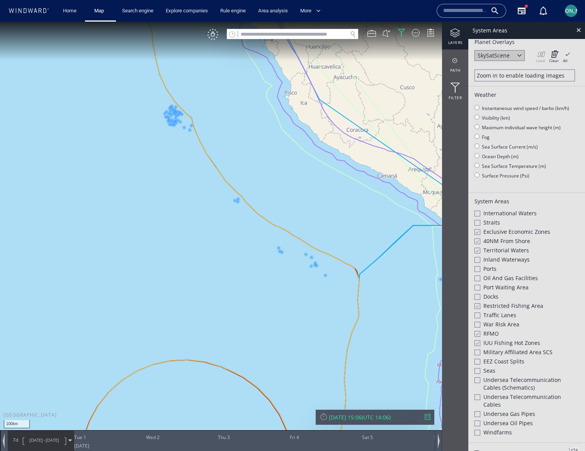
drag, startPoint x: 232, startPoint y: 171, endPoint x: 225, endPoint y: 197, distance: 26.9
click at [225, 197] on canvas "Map" at bounding box center [292, 233] width 585 height 422
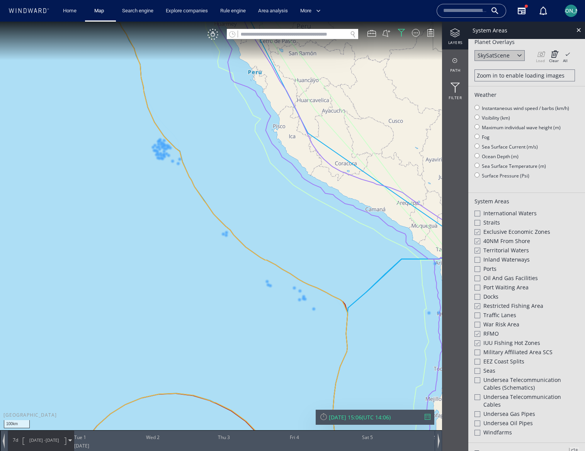
drag, startPoint x: 297, startPoint y: 193, endPoint x: 258, endPoint y: 265, distance: 82.8
click at [258, 266] on canvas "Map" at bounding box center [292, 233] width 585 height 422
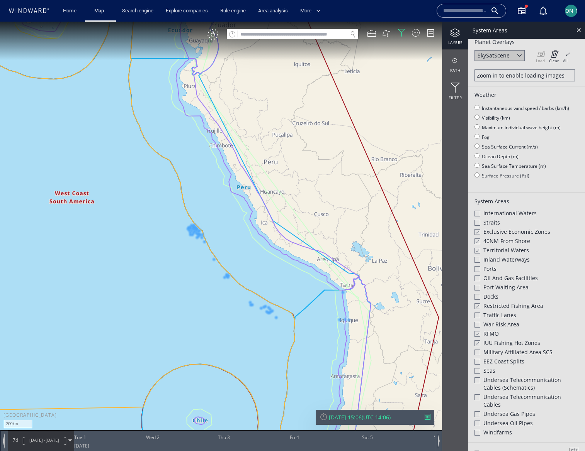
drag, startPoint x: 236, startPoint y: 299, endPoint x: 246, endPoint y: 266, distance: 34.2
click at [246, 266] on canvas "Map" at bounding box center [292, 233] width 585 height 422
